Goal: Register for event/course

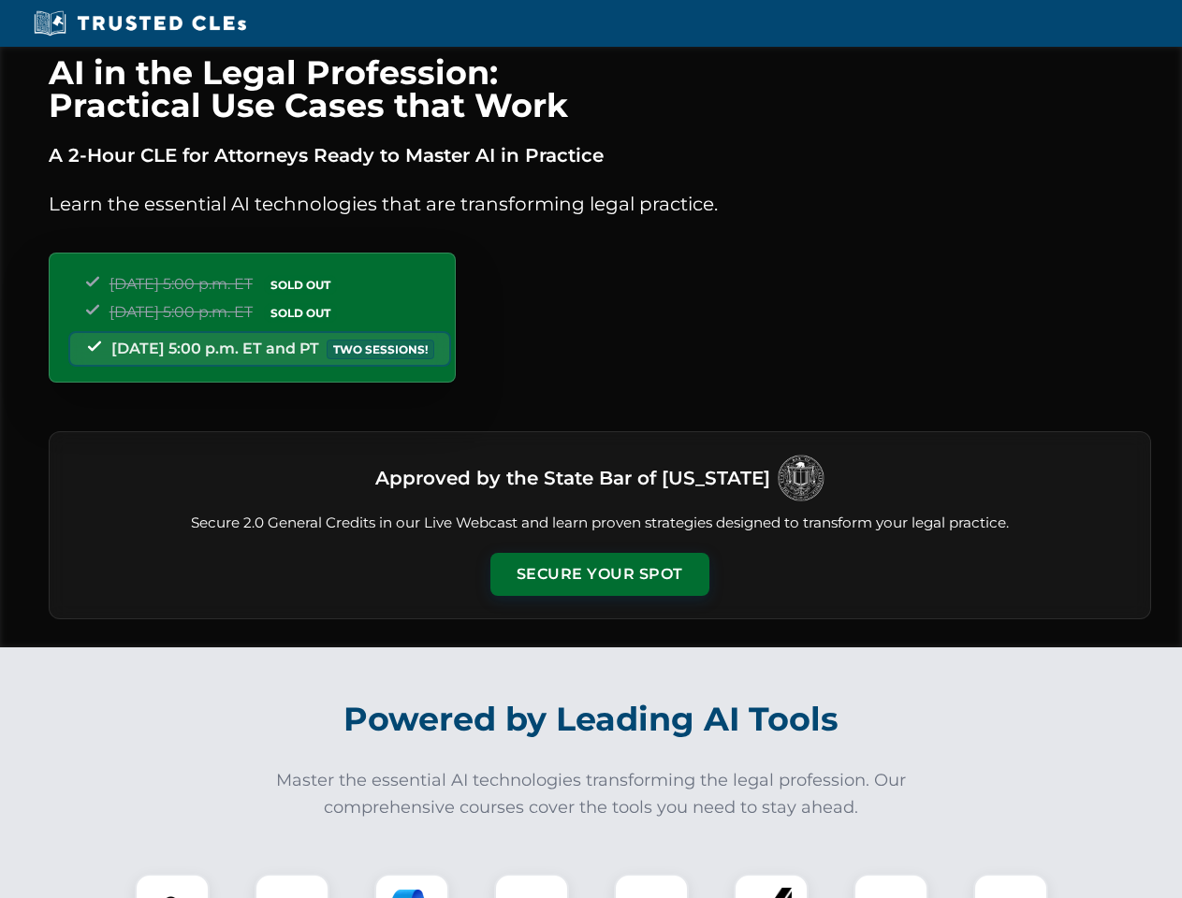
click at [599, 574] on button "Secure Your Spot" at bounding box center [599, 574] width 219 height 43
click at [172, 886] on img at bounding box center [172, 911] width 54 height 54
